Goal: Use online tool/utility: Utilize a website feature to perform a specific function

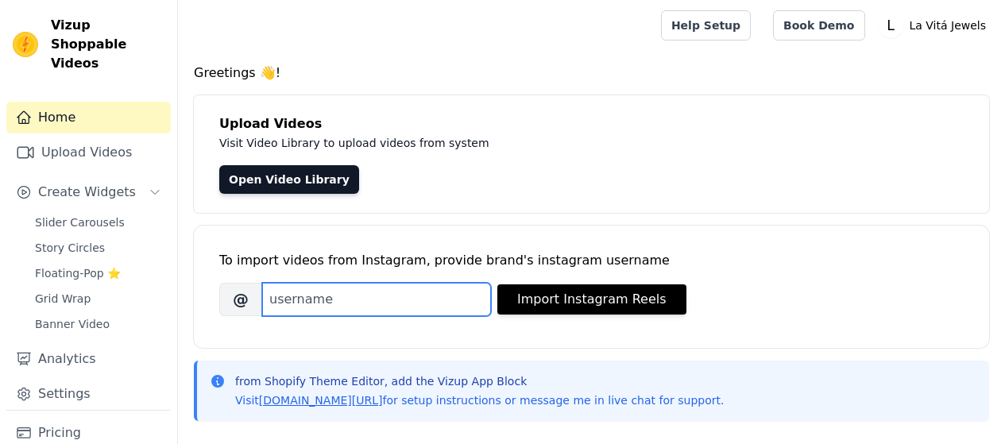
click at [345, 296] on input "Brand's Instagram Username" at bounding box center [376, 299] width 229 height 33
paste input "lavitajewels"
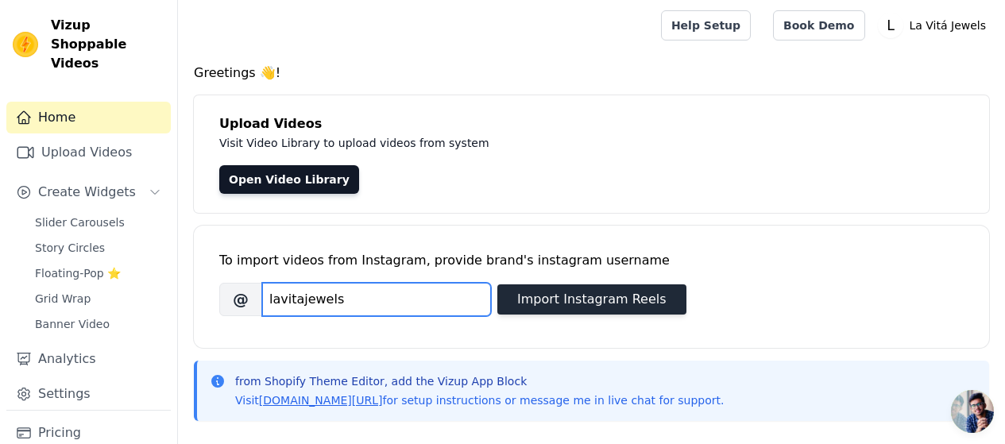
type input "lavitajewels"
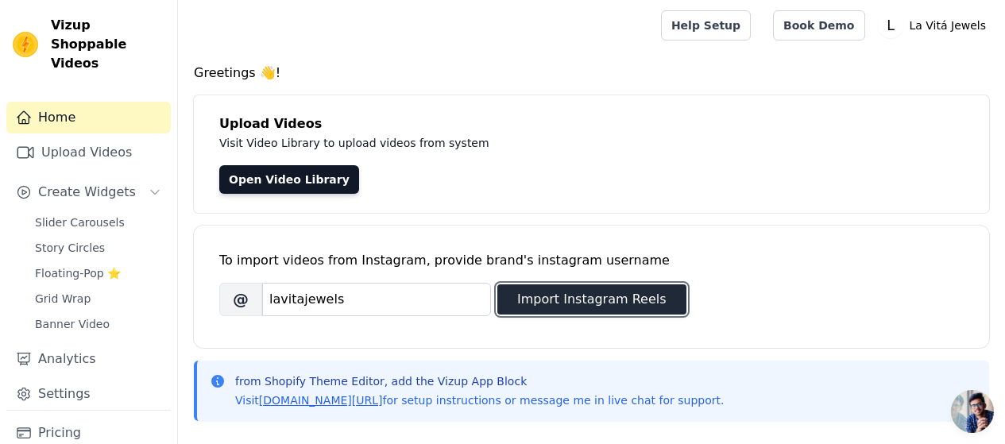
click at [562, 295] on button "Import Instagram Reels" at bounding box center [592, 300] width 189 height 30
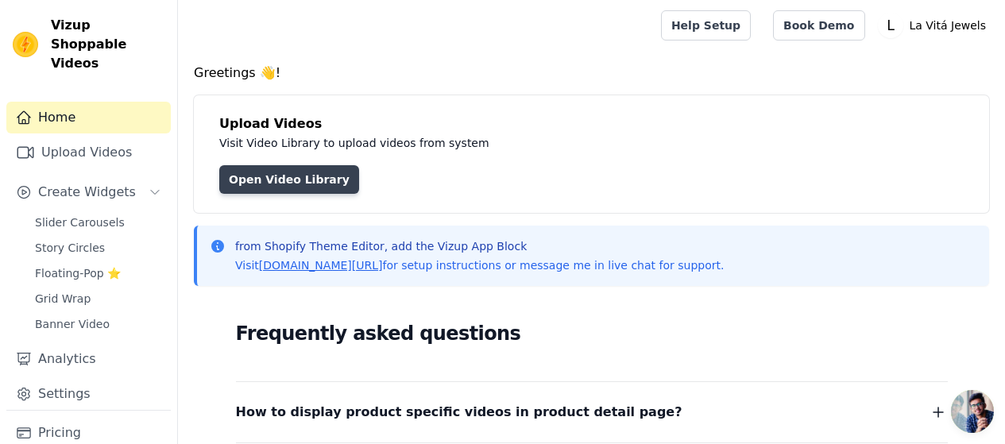
click at [281, 185] on link "Open Video Library" at bounding box center [289, 179] width 140 height 29
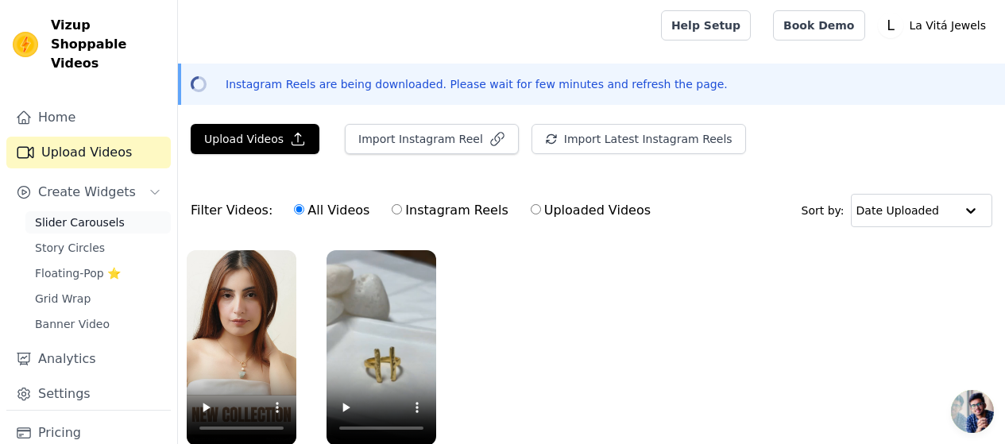
click at [53, 215] on span "Slider Carousels" at bounding box center [80, 223] width 90 height 16
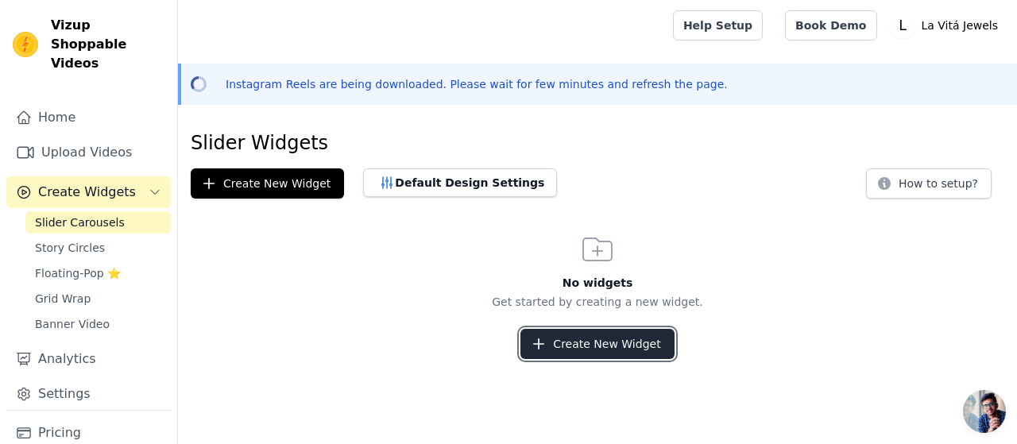
click at [591, 351] on button "Create New Widget" at bounding box center [597, 344] width 153 height 30
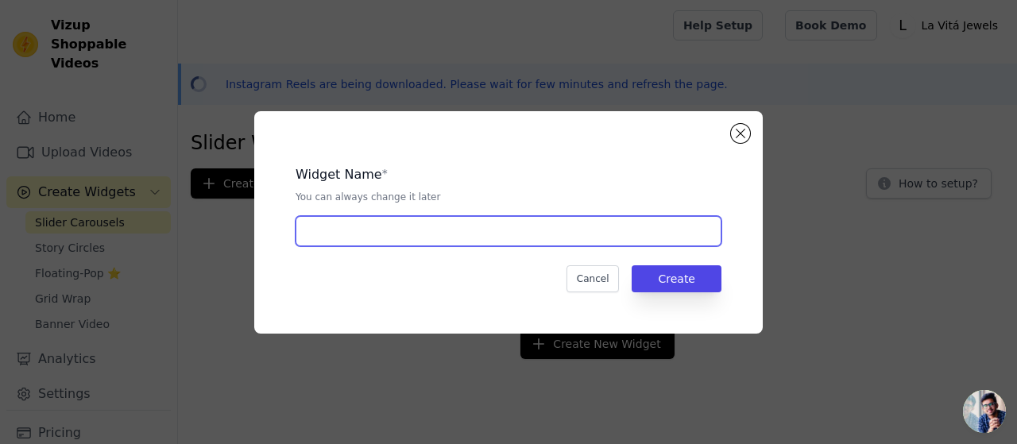
click at [405, 228] on input "text" at bounding box center [509, 231] width 426 height 30
type input "La Vita"
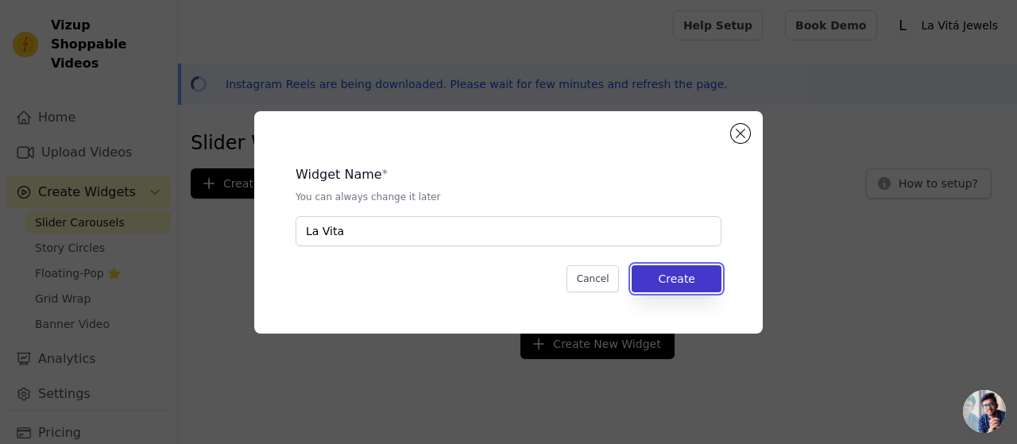
click at [664, 280] on button "Create" at bounding box center [677, 278] width 90 height 27
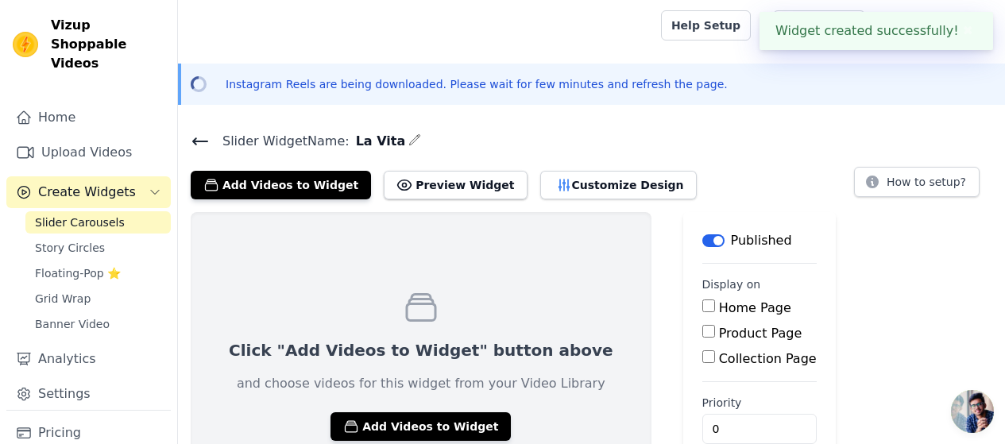
scroll to position [72, 0]
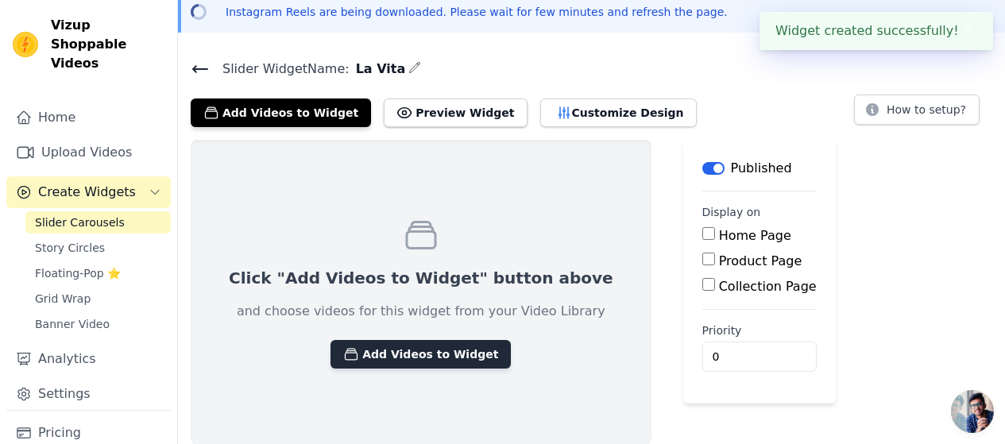
click at [408, 358] on button "Add Videos to Widget" at bounding box center [421, 354] width 180 height 29
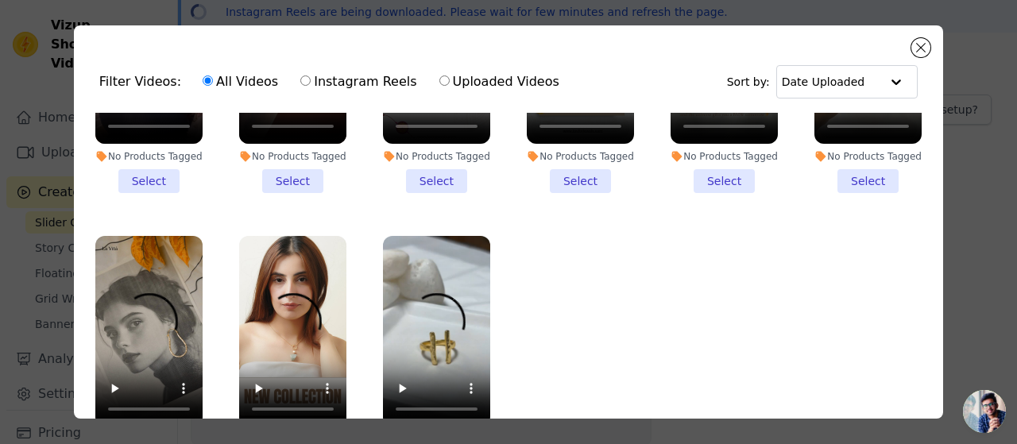
scroll to position [138, 0]
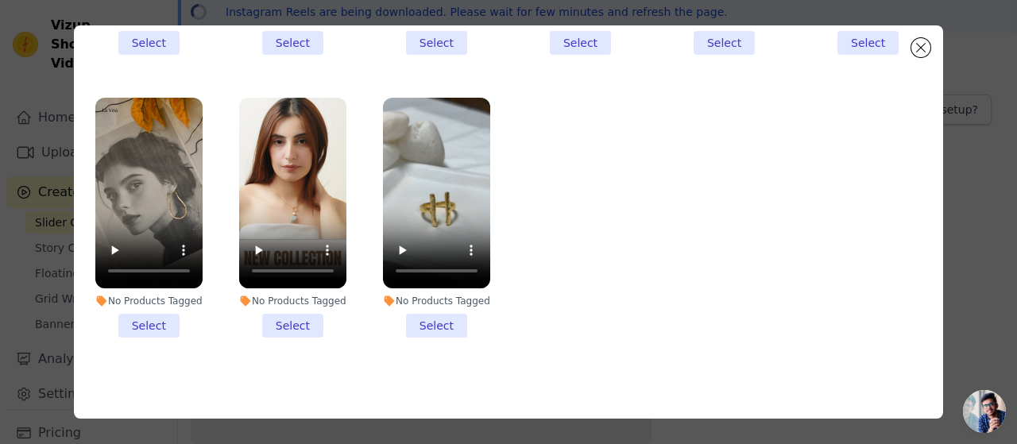
click at [441, 315] on li "No Products Tagged Select" at bounding box center [436, 218] width 107 height 240
click at [0, 0] on input "No Products Tagged Select" at bounding box center [0, 0] width 0 height 0
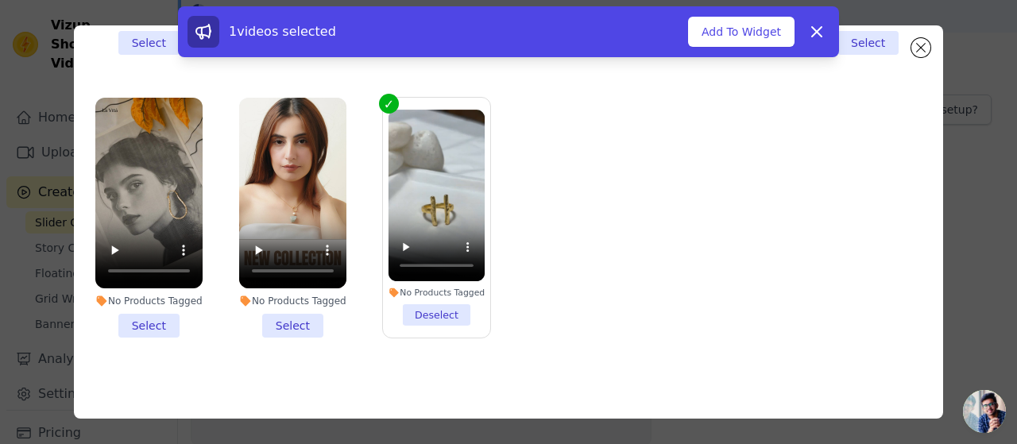
click at [277, 312] on li "No Products Tagged Select" at bounding box center [292, 218] width 107 height 240
click at [0, 0] on input "No Products Tagged Select" at bounding box center [0, 0] width 0 height 0
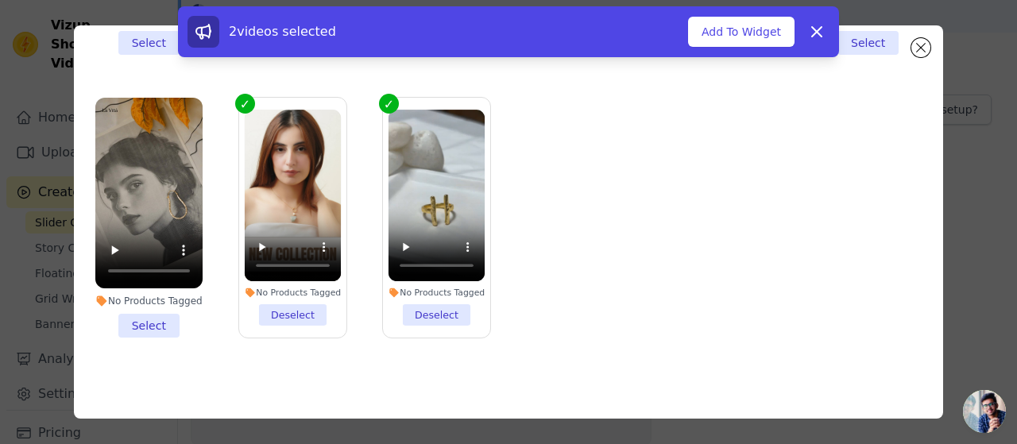
click at [158, 312] on li "No Products Tagged Select" at bounding box center [148, 218] width 107 height 240
click at [0, 0] on input "No Products Tagged Select" at bounding box center [0, 0] width 0 height 0
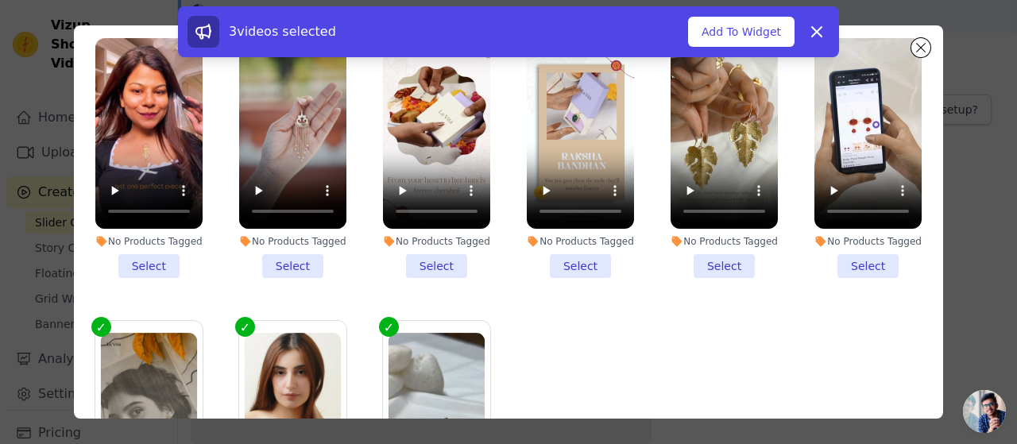
scroll to position [59, 0]
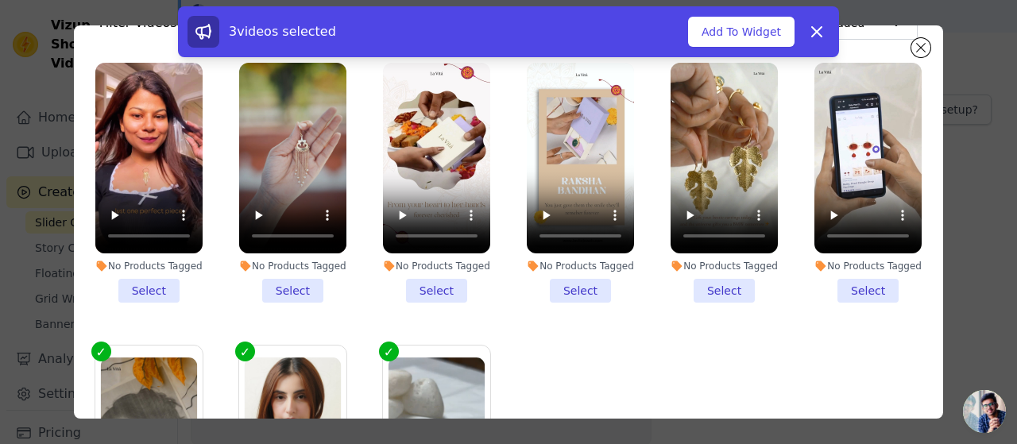
click at [856, 281] on li "No Products Tagged Select" at bounding box center [868, 183] width 107 height 240
click at [0, 0] on input "No Products Tagged Select" at bounding box center [0, 0] width 0 height 0
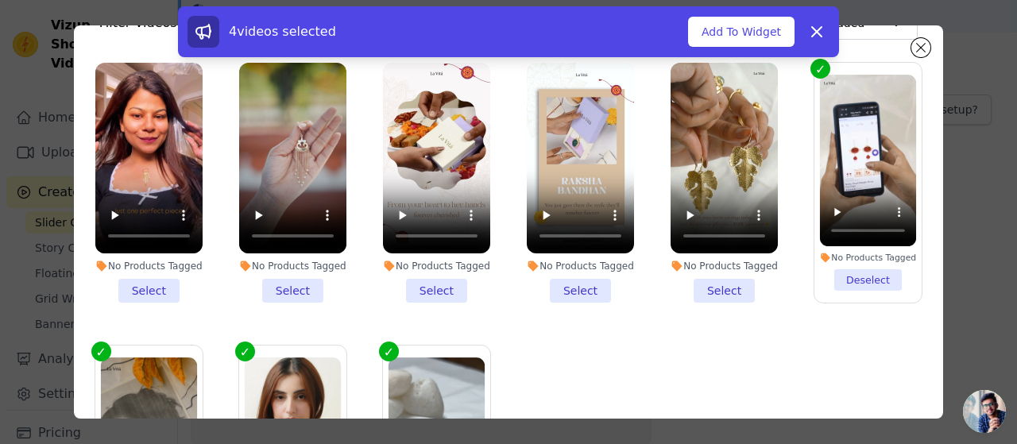
click at [722, 286] on li "No Products Tagged Select" at bounding box center [724, 183] width 107 height 240
click at [0, 0] on input "No Products Tagged Select" at bounding box center [0, 0] width 0 height 0
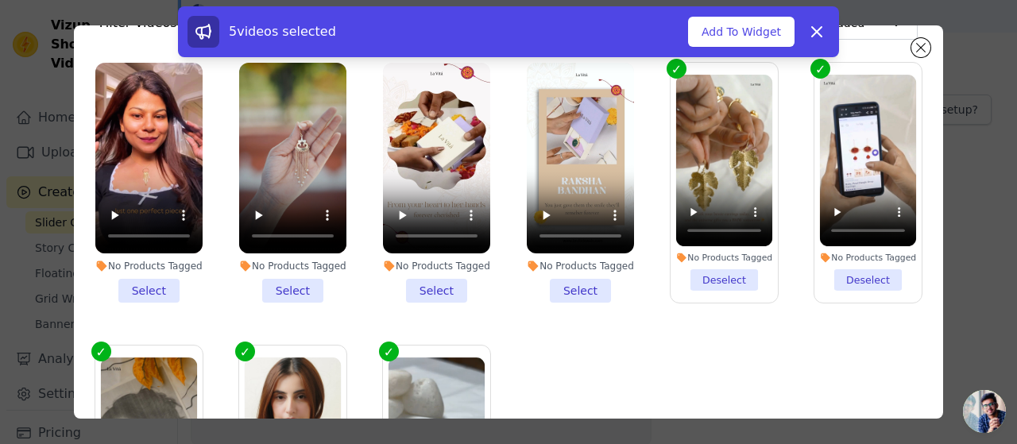
click at [584, 281] on li "No Products Tagged Select" at bounding box center [580, 183] width 107 height 240
click at [0, 0] on input "No Products Tagged Select" at bounding box center [0, 0] width 0 height 0
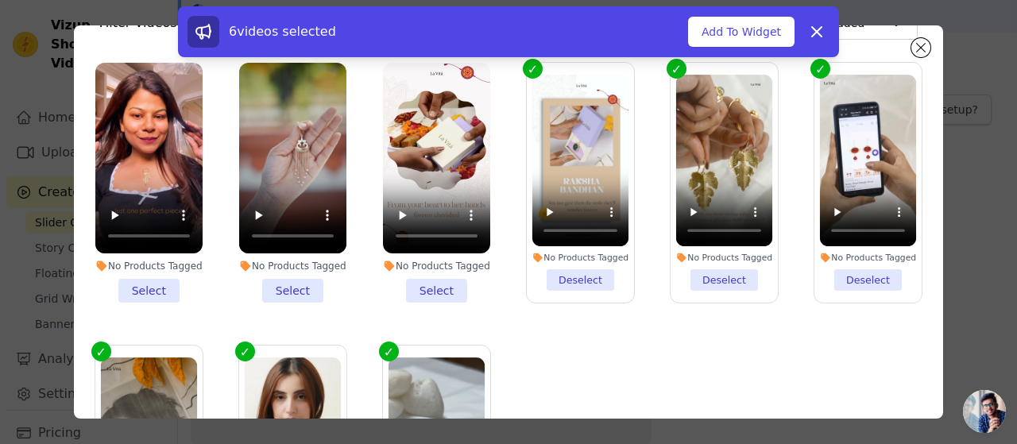
click at [414, 282] on li "No Products Tagged Select" at bounding box center [436, 183] width 107 height 240
click at [0, 0] on input "No Products Tagged Select" at bounding box center [0, 0] width 0 height 0
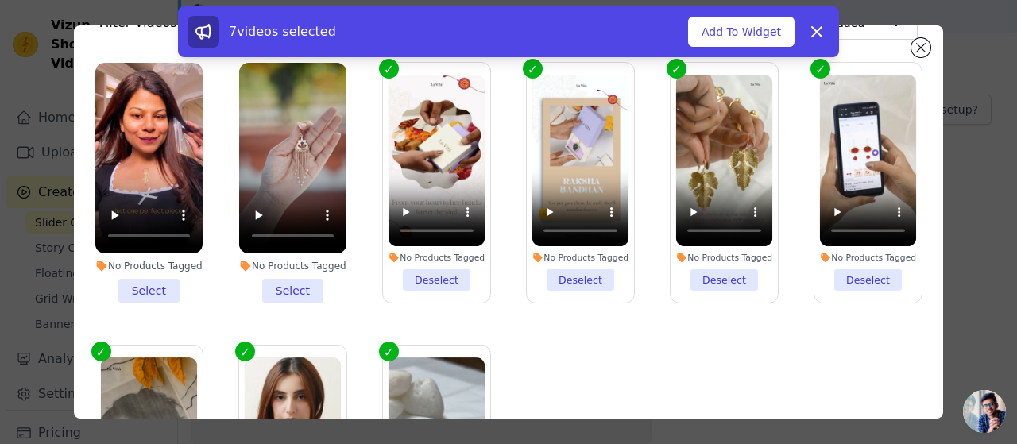
click at [289, 286] on li "No Products Tagged Select" at bounding box center [292, 183] width 107 height 240
click at [0, 0] on input "No Products Tagged Select" at bounding box center [0, 0] width 0 height 0
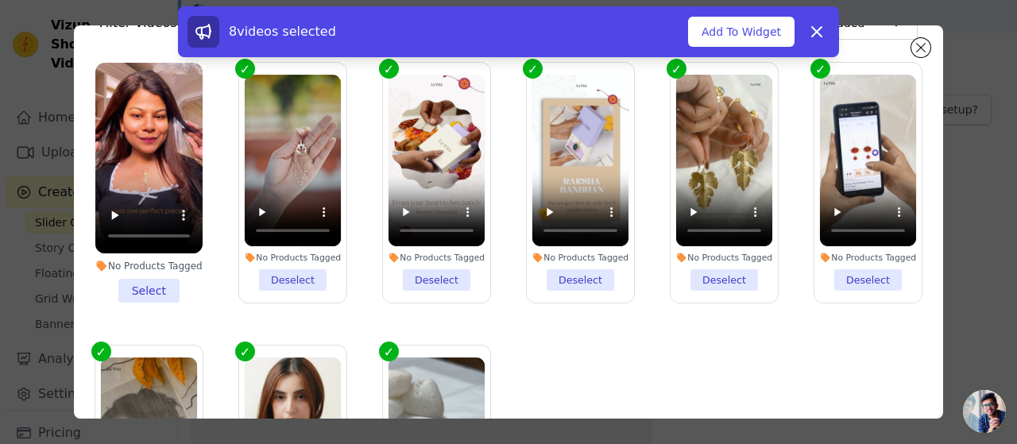
click at [176, 276] on li "No Products Tagged Select" at bounding box center [148, 183] width 107 height 240
click at [0, 0] on input "No Products Tagged Select" at bounding box center [0, 0] width 0 height 0
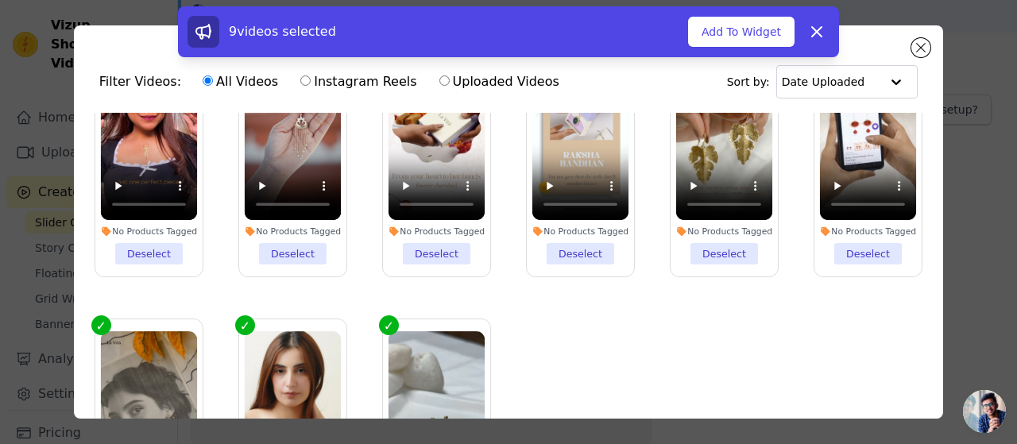
scroll to position [168, 0]
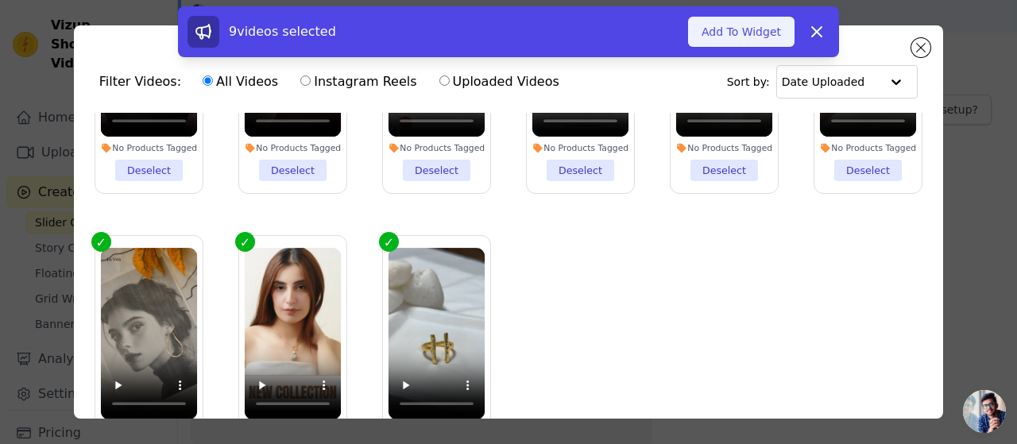
click at [774, 33] on button "Add To Widget" at bounding box center [741, 32] width 106 height 30
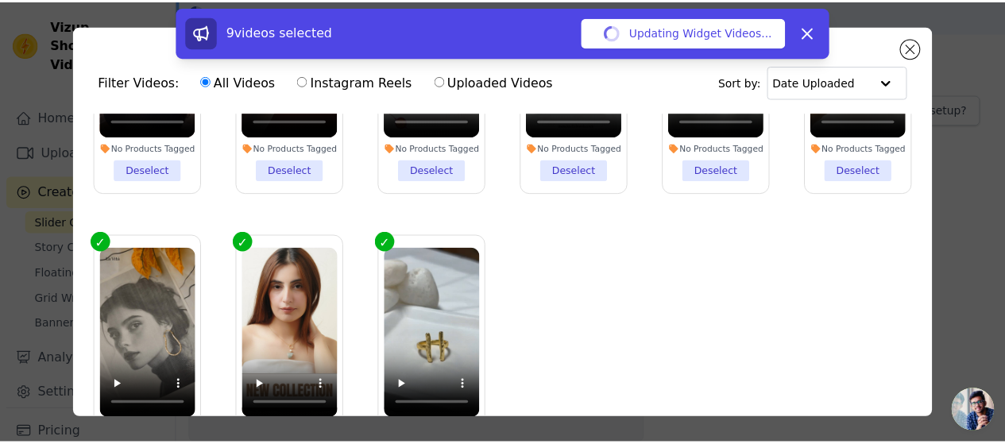
scroll to position [72, 0]
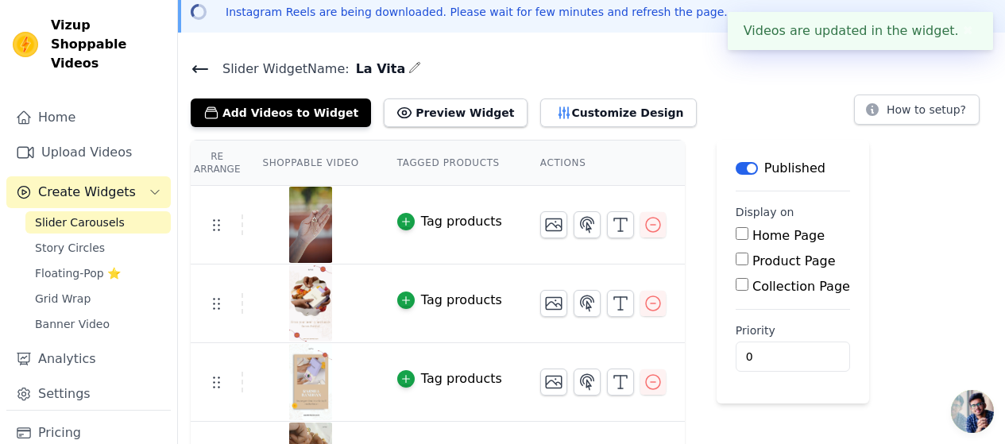
click at [736, 234] on input "Home Page" at bounding box center [742, 233] width 13 height 13
checkbox input "true"
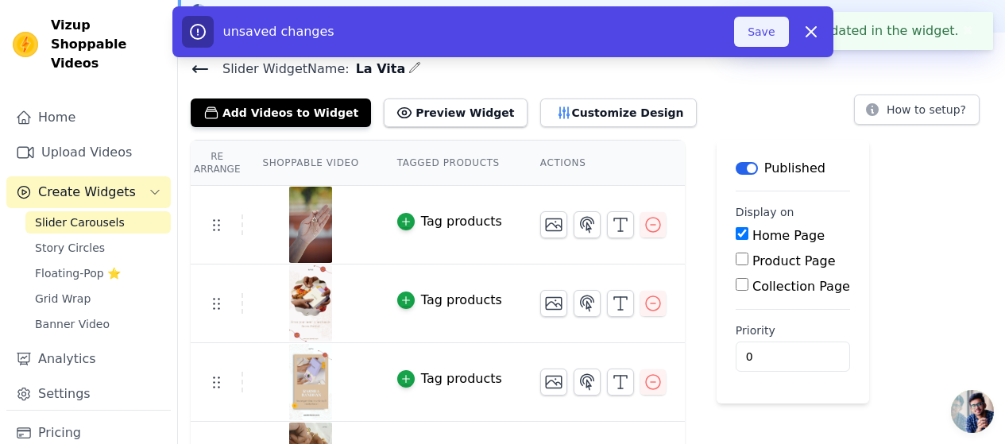
click at [772, 33] on button "Save" at bounding box center [761, 32] width 54 height 30
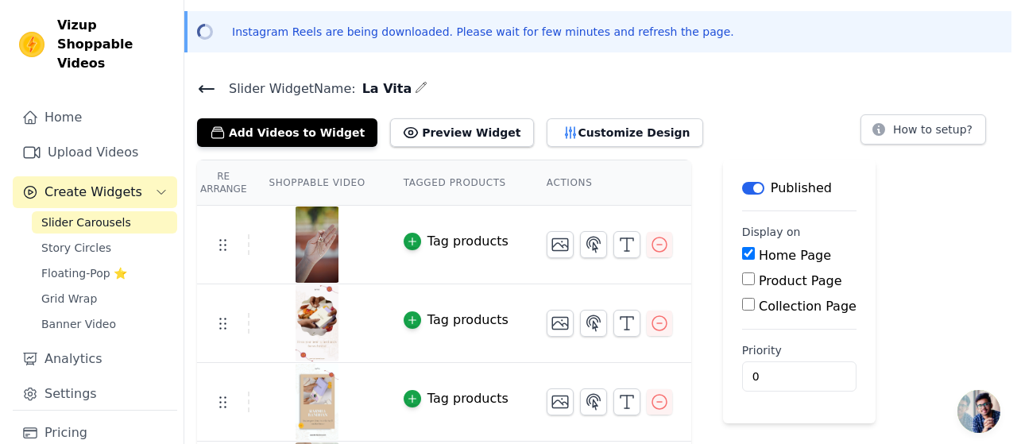
scroll to position [0, 0]
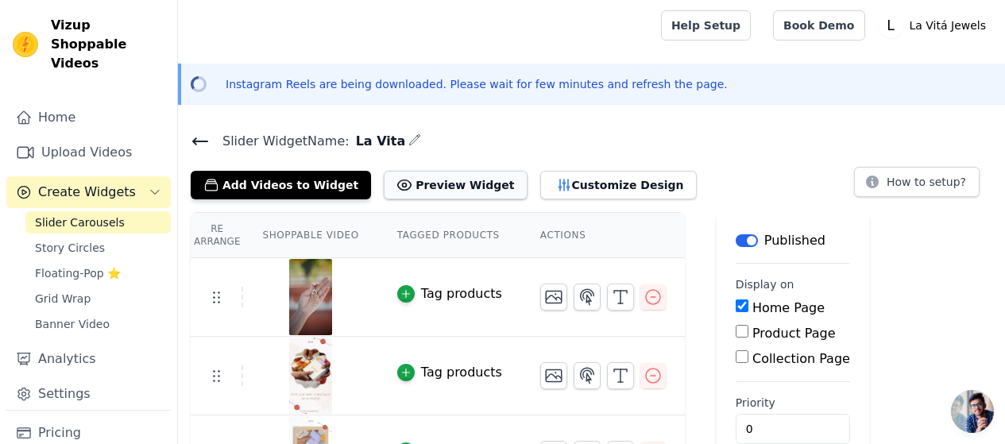
click at [431, 180] on button "Preview Widget" at bounding box center [455, 185] width 143 height 29
click at [551, 189] on button "Customize Design" at bounding box center [618, 185] width 157 height 29
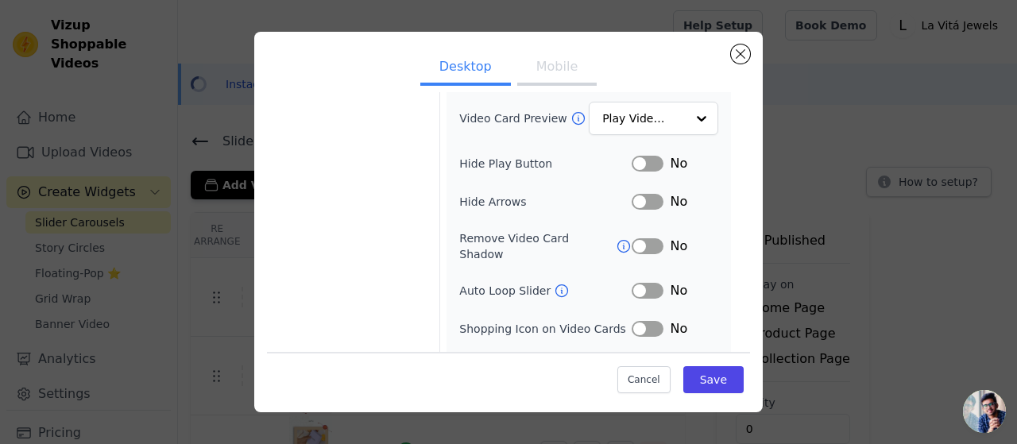
scroll to position [235, 0]
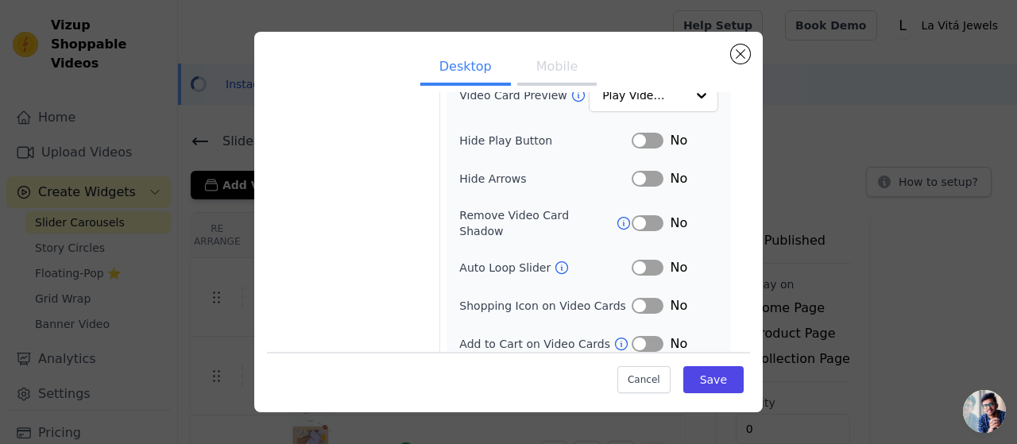
click at [546, 68] on button "Mobile" at bounding box center [556, 68] width 79 height 35
click at [475, 58] on button "Desktop" at bounding box center [465, 68] width 91 height 35
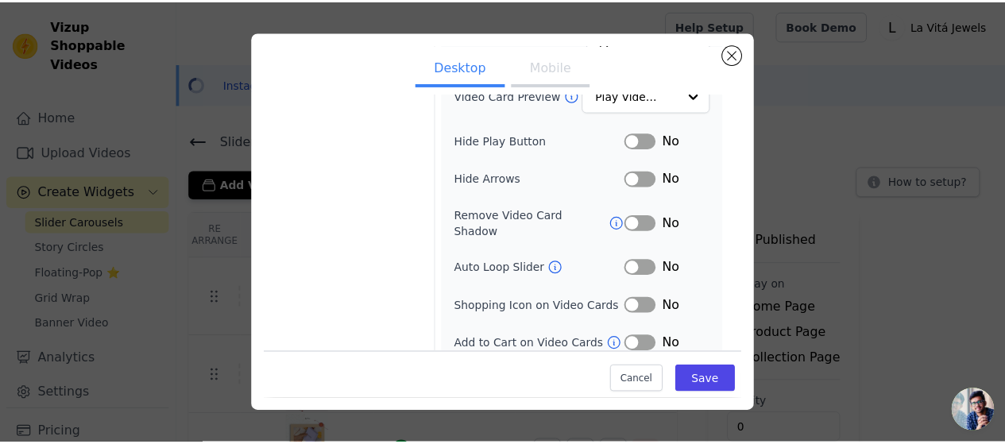
scroll to position [0, 0]
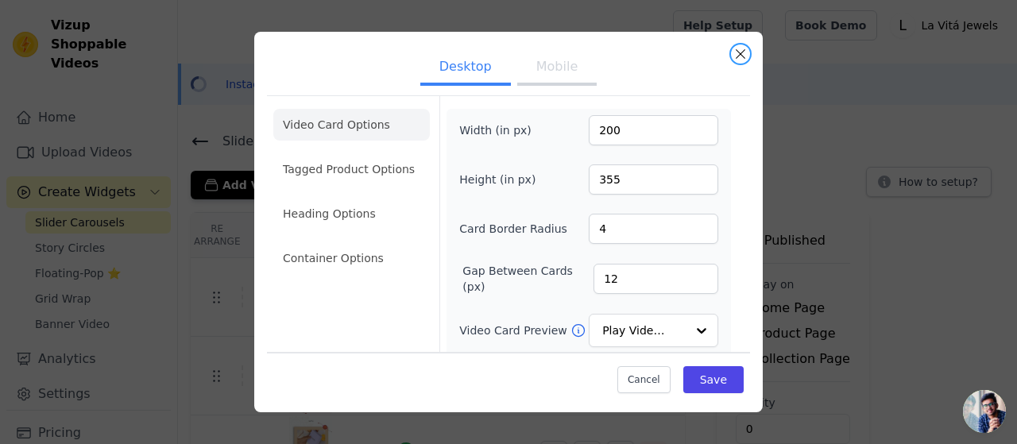
click at [743, 54] on button "Close modal" at bounding box center [740, 54] width 19 height 19
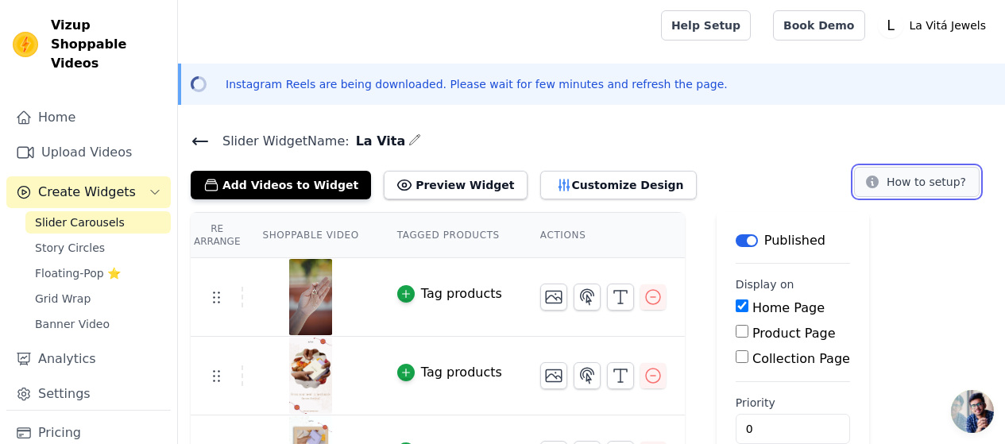
click at [901, 185] on button "How to setup?" at bounding box center [917, 182] width 126 height 30
click at [203, 137] on icon at bounding box center [200, 141] width 19 height 19
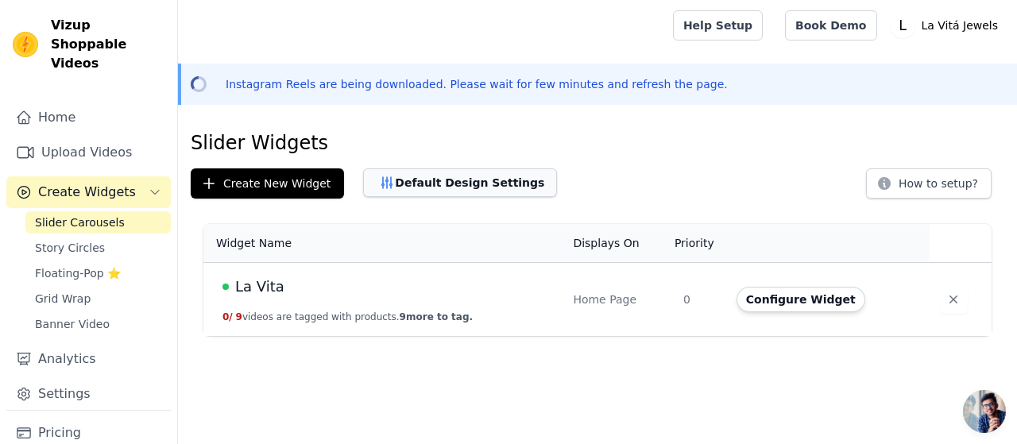
click at [439, 192] on button "Default Design Settings" at bounding box center [460, 182] width 194 height 29
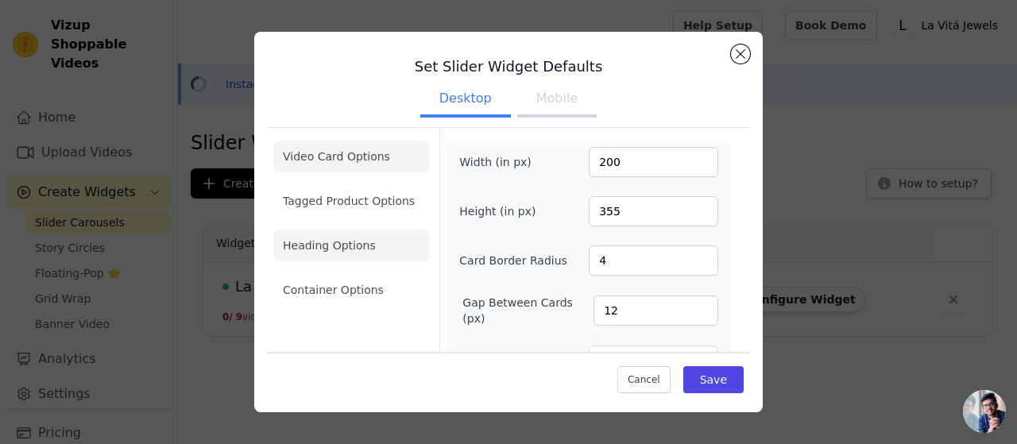
click at [326, 247] on li "Heading Options" at bounding box center [351, 246] width 157 height 32
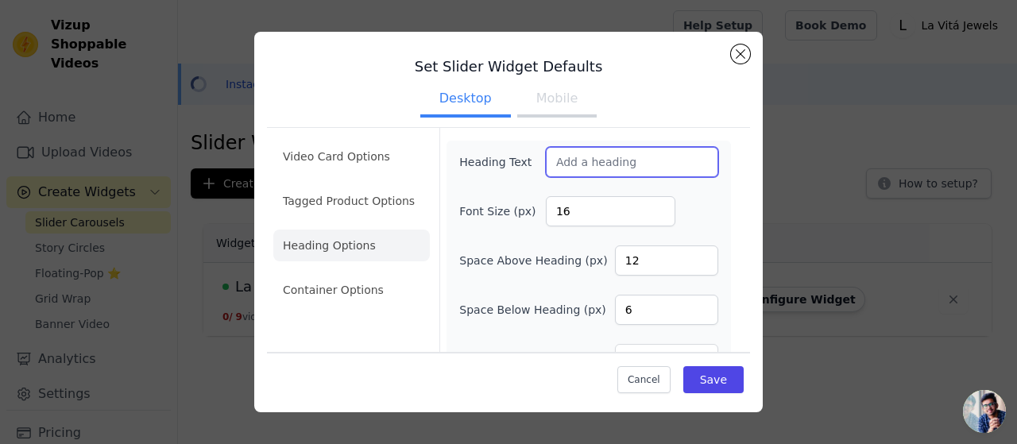
click at [597, 157] on input "Heading Text" at bounding box center [632, 162] width 172 height 30
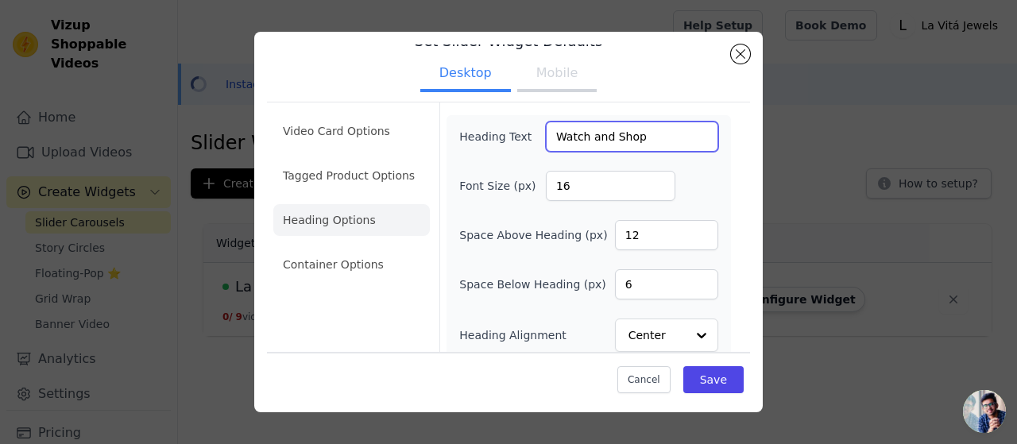
scroll to position [38, 0]
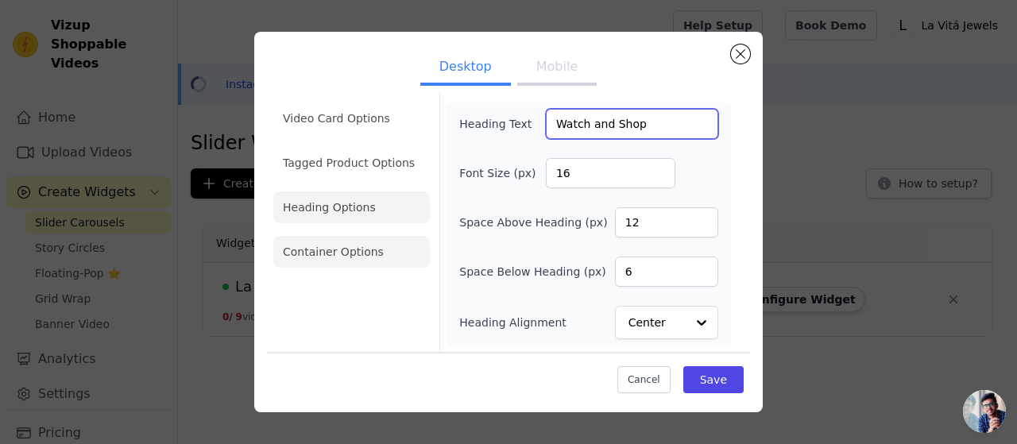
type input "Watch and Shop"
click at [324, 253] on li "Container Options" at bounding box center [351, 252] width 157 height 32
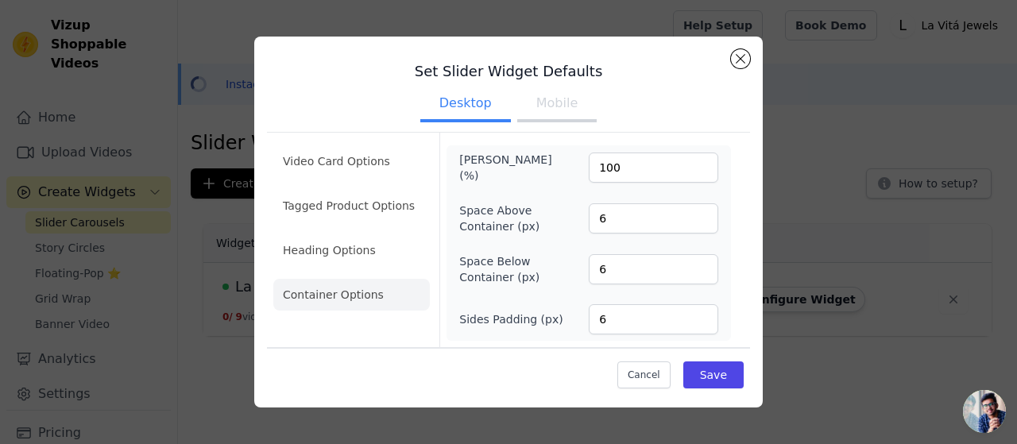
scroll to position [0, 0]
click at [325, 251] on li "Heading Options" at bounding box center [351, 250] width 157 height 32
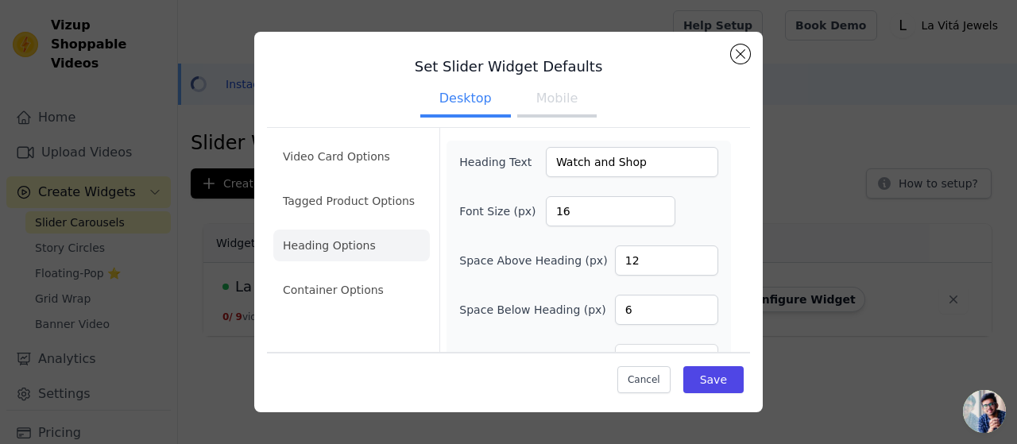
scroll to position [38, 0]
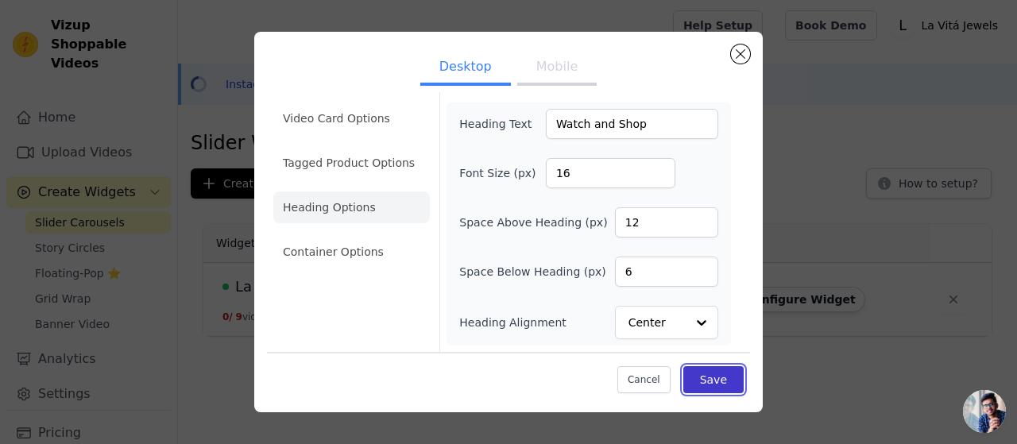
click at [708, 388] on button "Save" at bounding box center [713, 379] width 60 height 27
